Goal: Task Accomplishment & Management: Use online tool/utility

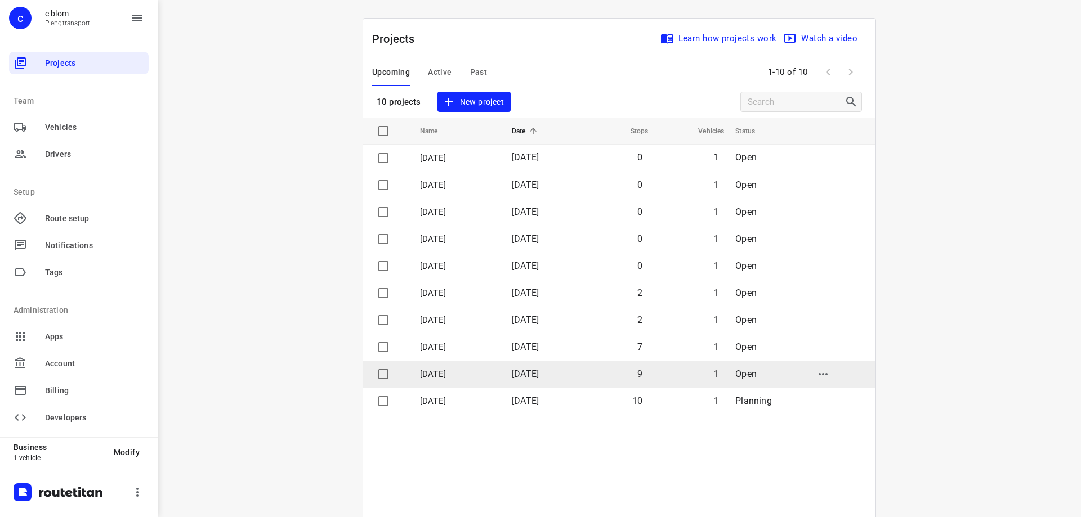
click at [471, 366] on td "[DATE]" at bounding box center [456, 374] width 94 height 27
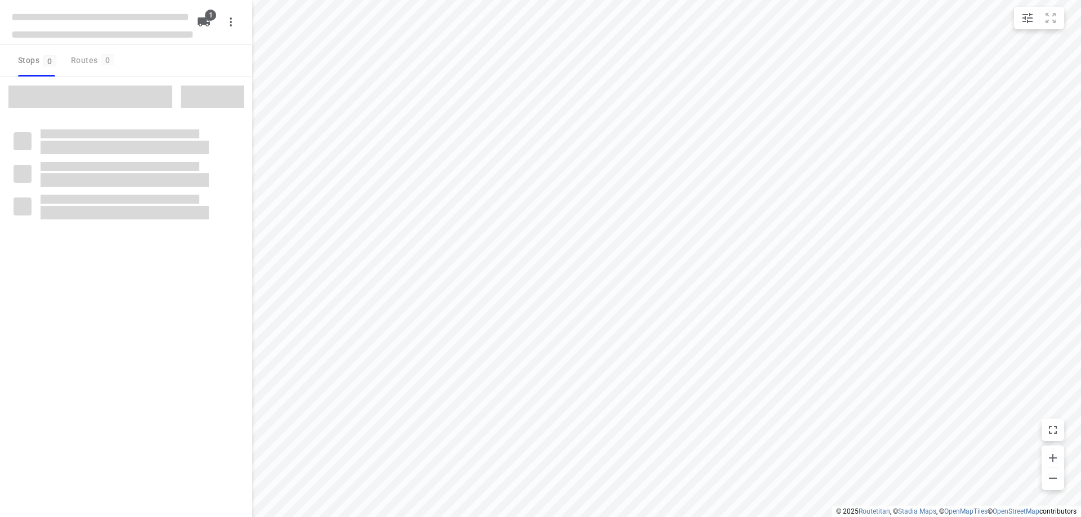
type input "distance"
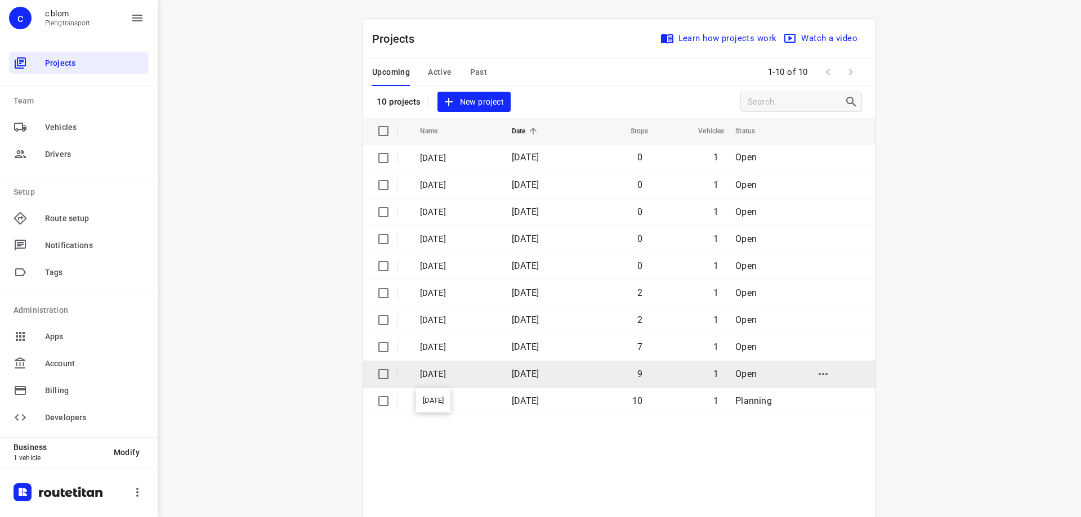
click at [476, 375] on p "[DATE]" at bounding box center [457, 374] width 75 height 13
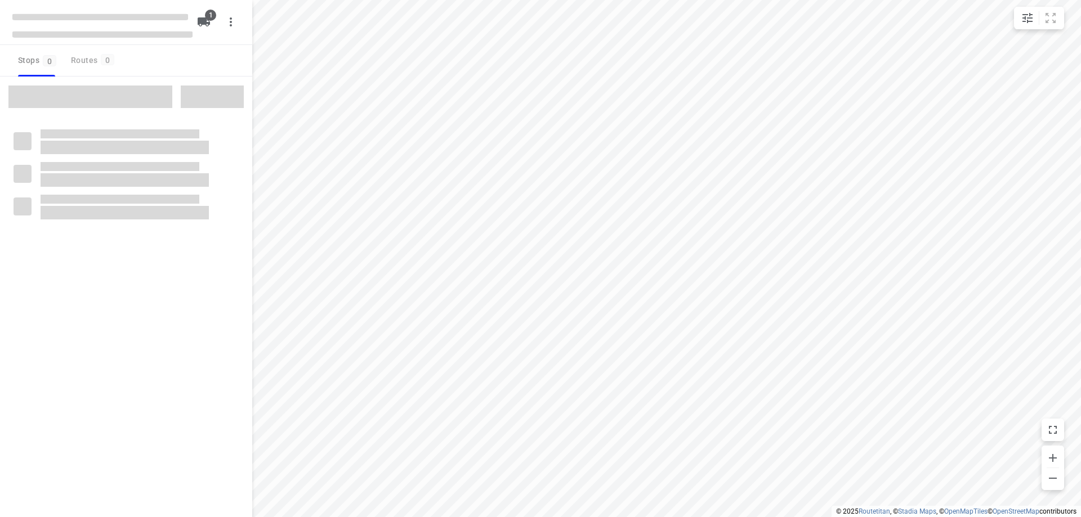
type input "distance"
